Goal: Information Seeking & Learning: Find contact information

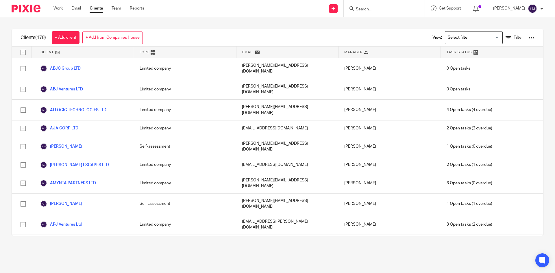
click at [364, 12] on div at bounding box center [384, 8] width 81 height 17
click at [365, 10] on input "Search" at bounding box center [381, 9] width 52 height 5
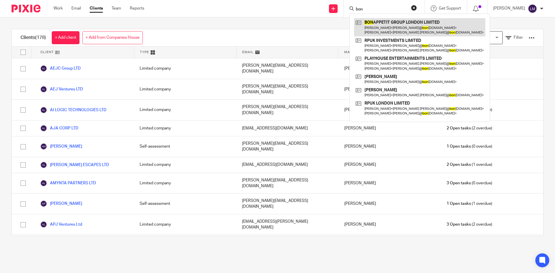
type input "bon"
click at [387, 25] on link at bounding box center [419, 27] width 131 height 18
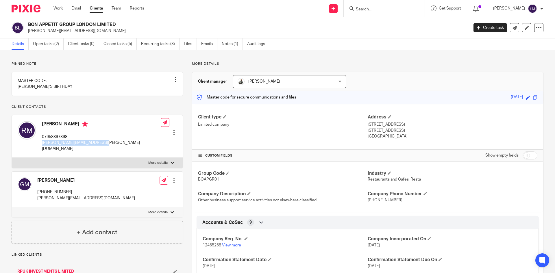
drag, startPoint x: 103, startPoint y: 150, endPoint x: 44, endPoint y: 151, distance: 58.4
click at [40, 149] on div "[PERSON_NAME] 07958397398 [PERSON_NAME][EMAIL_ADDRESS][PERSON_NAME][DOMAIN_NAME…" at bounding box center [97, 136] width 171 height 42
copy p "[PERSON_NAME][EMAIL_ADDRESS][PERSON_NAME][DOMAIN_NAME]"
drag, startPoint x: 81, startPoint y: 199, endPoint x: 37, endPoint y: 199, distance: 43.3
click at [37, 199] on div "[PERSON_NAME] [PHONE_NUMBER] [PERSON_NAME][EMAIL_ADDRESS][DOMAIN_NAME] Edit con…" at bounding box center [97, 190] width 171 height 36
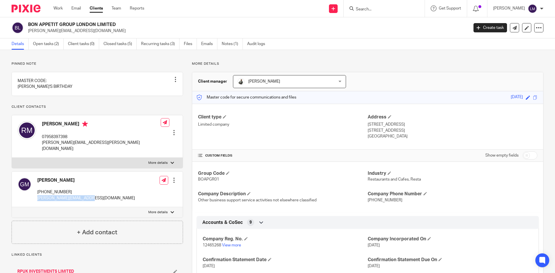
copy p "[PERSON_NAME][EMAIL_ADDRESS][DOMAIN_NAME]"
click at [110, 198] on div "[PERSON_NAME] [PHONE_NUMBER] [PERSON_NAME][EMAIL_ADDRESS][DOMAIN_NAME] Edit con…" at bounding box center [97, 190] width 171 height 36
